Goal: Task Accomplishment & Management: Manage account settings

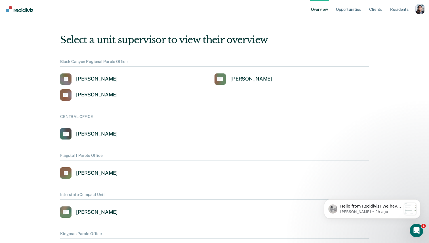
click at [418, 10] on div "Profile dropdown button" at bounding box center [420, 9] width 9 height 9
click at [381, 25] on link "Profile" at bounding box center [397, 26] width 37 height 5
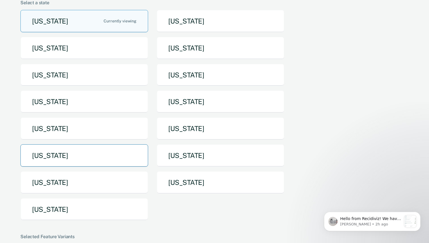
scroll to position [40, 0]
